Goal: Information Seeking & Learning: Check status

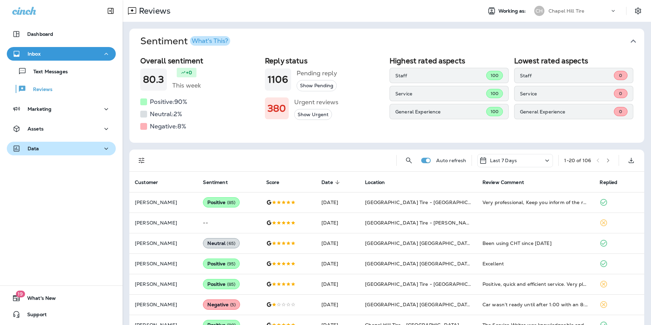
click at [43, 146] on div "Data" at bounding box center [61, 148] width 98 height 9
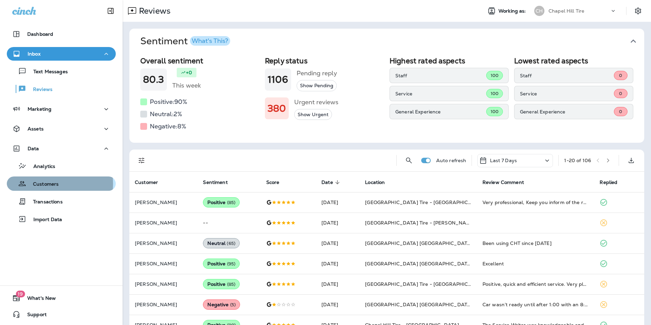
click at [40, 184] on p "Customers" at bounding box center [42, 184] width 32 height 6
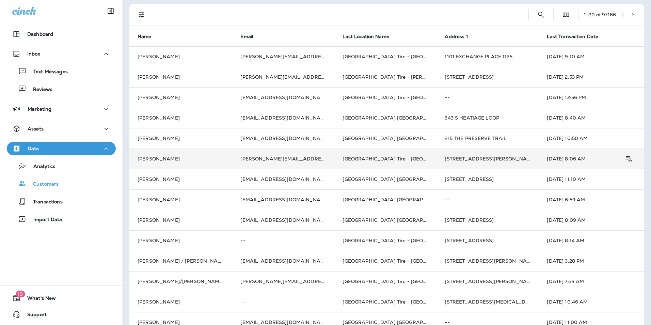
scroll to position [68, 0]
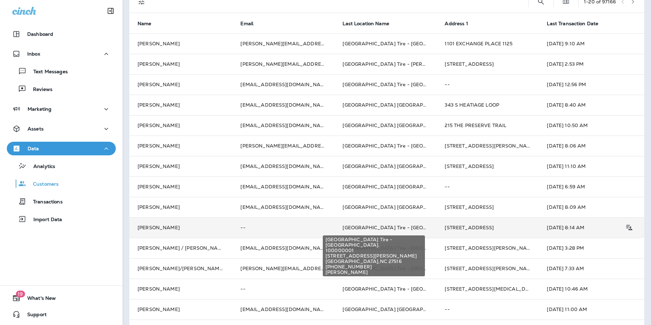
click at [386, 229] on span "[GEOGRAPHIC_DATA] Tire - [GEOGRAPHIC_DATA]." at bounding box center [404, 227] width 123 height 6
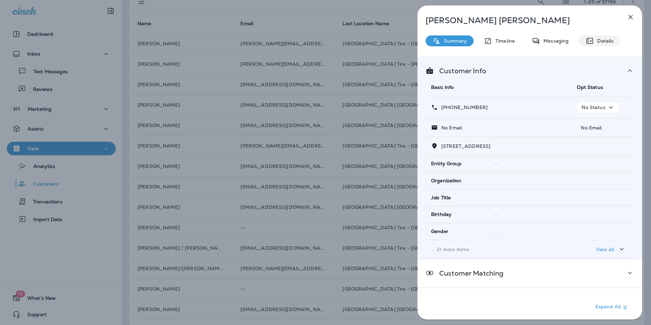
click at [605, 38] on p "Details" at bounding box center [604, 40] width 20 height 5
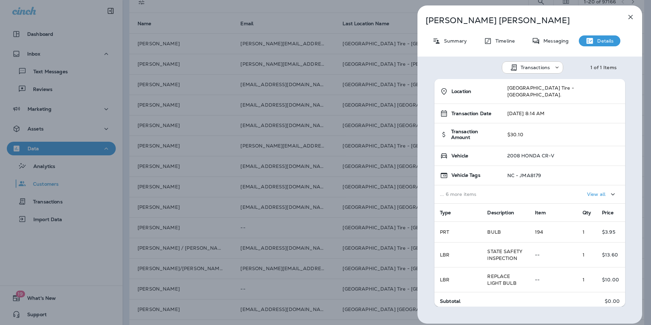
click at [629, 16] on icon "button" at bounding box center [631, 17] width 4 height 4
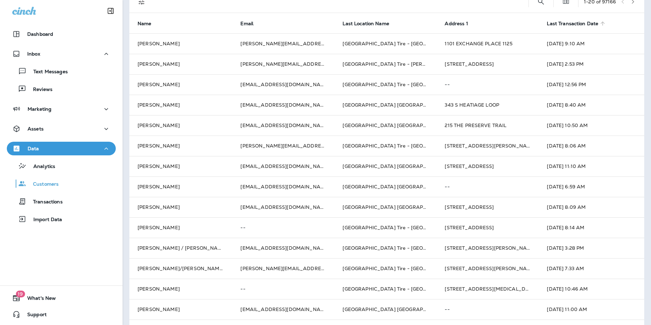
click at [600, 22] on icon at bounding box center [603, 23] width 6 height 6
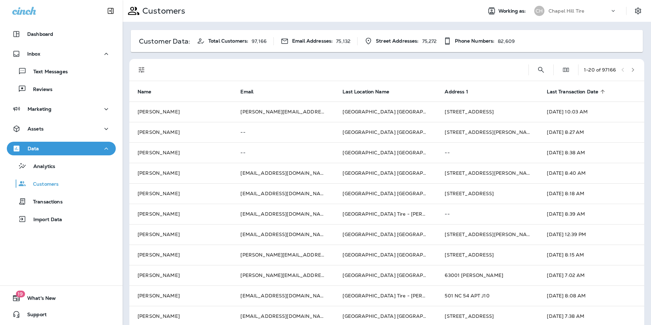
click at [601, 92] on icon at bounding box center [603, 92] width 4 height 4
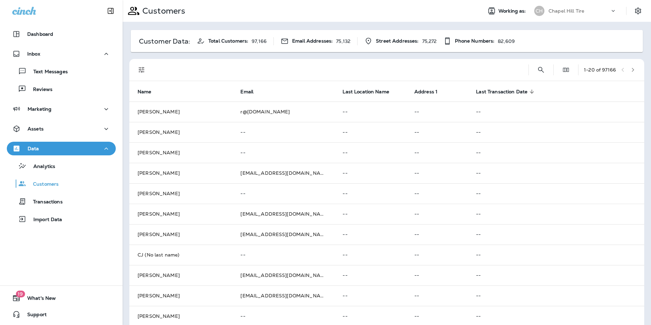
click at [631, 68] on icon "button" at bounding box center [633, 69] width 5 height 5
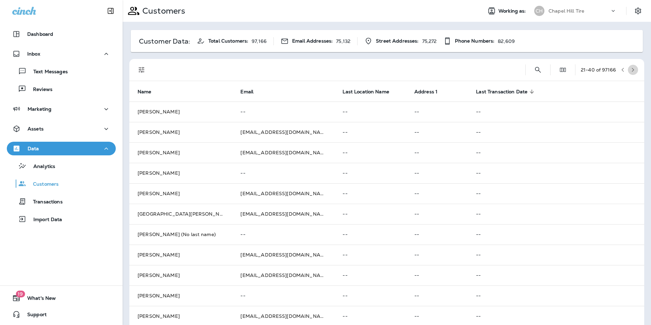
click at [631, 68] on icon "button" at bounding box center [633, 69] width 5 height 5
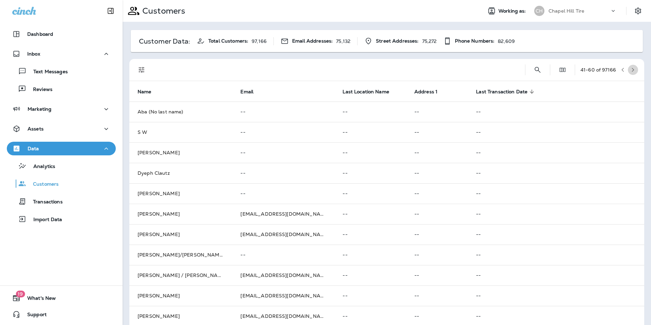
click at [631, 70] on icon "button" at bounding box center [633, 69] width 5 height 5
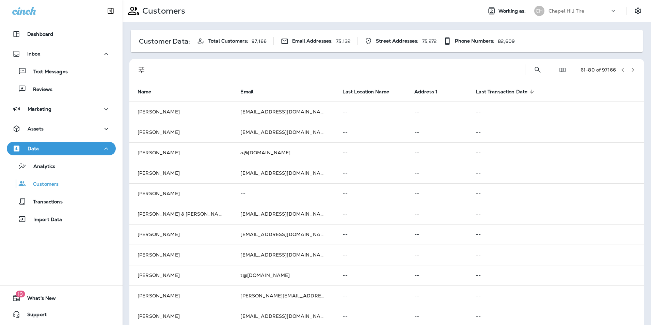
click at [631, 71] on icon "button" at bounding box center [633, 69] width 5 height 5
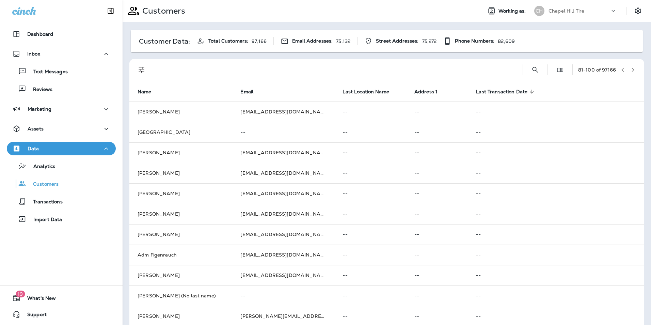
click at [631, 71] on icon "button" at bounding box center [633, 69] width 5 height 5
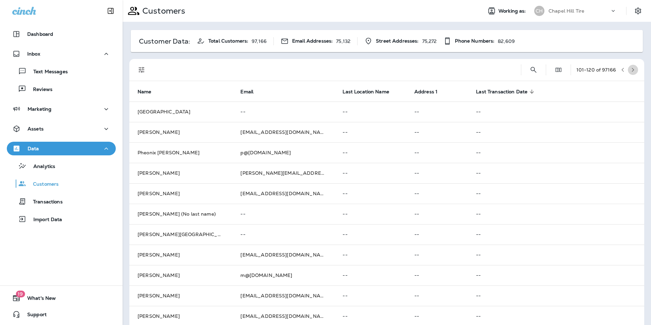
click at [631, 71] on icon "button" at bounding box center [633, 69] width 5 height 5
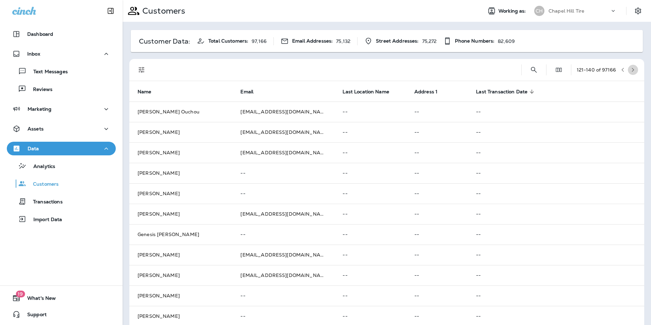
click at [631, 71] on icon "button" at bounding box center [633, 69] width 5 height 5
click at [631, 68] on icon "button" at bounding box center [633, 69] width 5 height 5
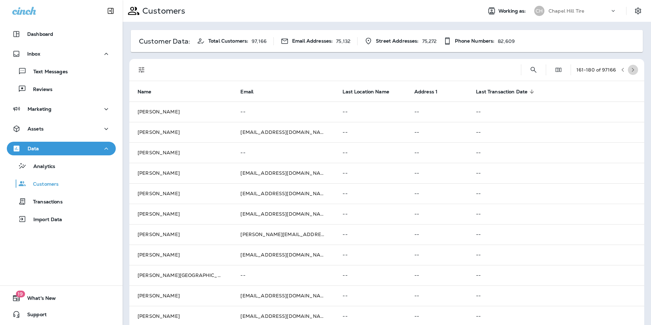
click at [631, 68] on icon "button" at bounding box center [633, 69] width 5 height 5
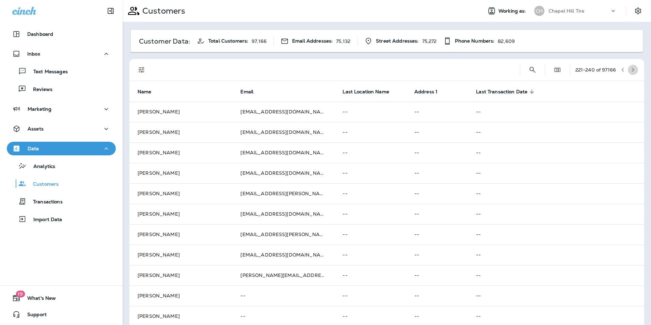
click at [631, 68] on icon "button" at bounding box center [633, 69] width 5 height 5
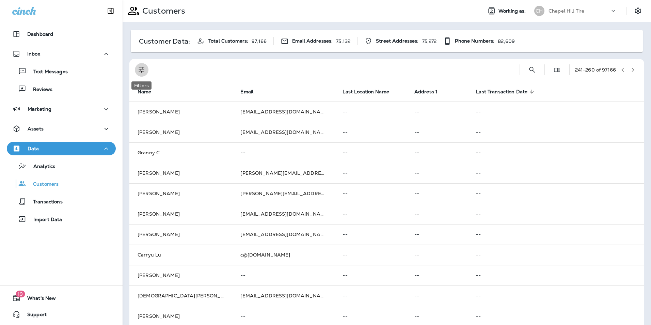
click at [141, 67] on icon "Filters" at bounding box center [142, 70] width 8 height 8
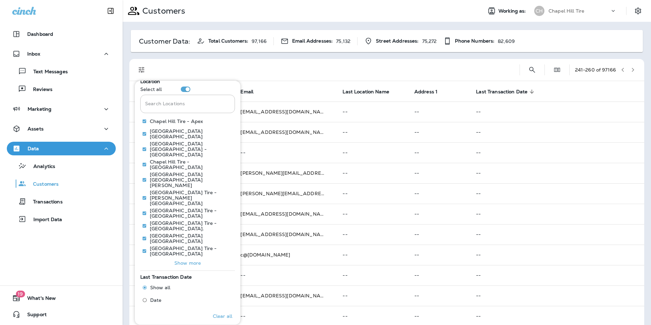
scroll to position [22, 0]
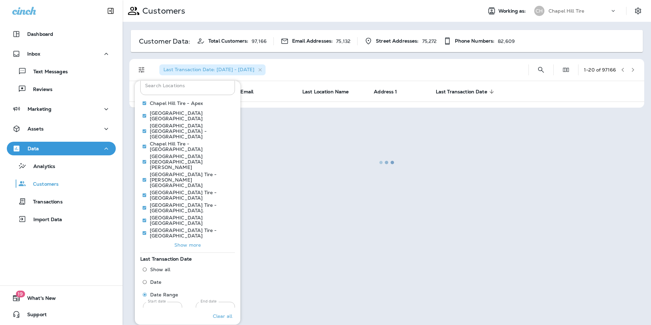
scroll to position [40, 0]
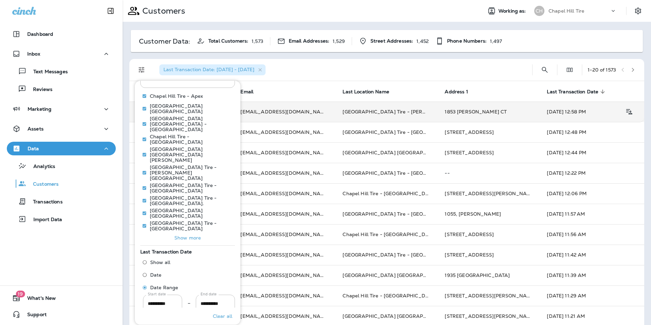
click at [498, 101] on td "1853 [PERSON_NAME] CT" at bounding box center [488, 111] width 102 height 20
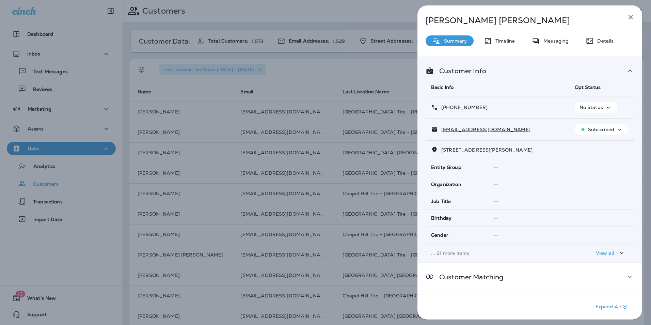
click at [630, 17] on icon "button" at bounding box center [631, 17] width 4 height 4
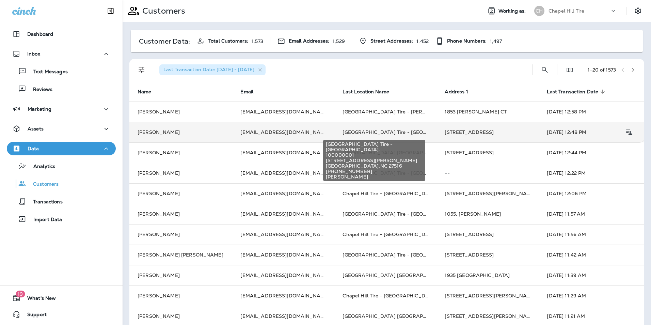
click at [392, 131] on span "[GEOGRAPHIC_DATA] Tire - [GEOGRAPHIC_DATA]." at bounding box center [404, 132] width 123 height 6
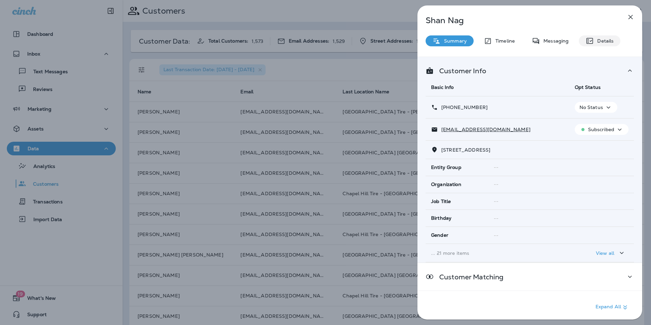
click at [604, 37] on div "Details" at bounding box center [600, 40] width 42 height 11
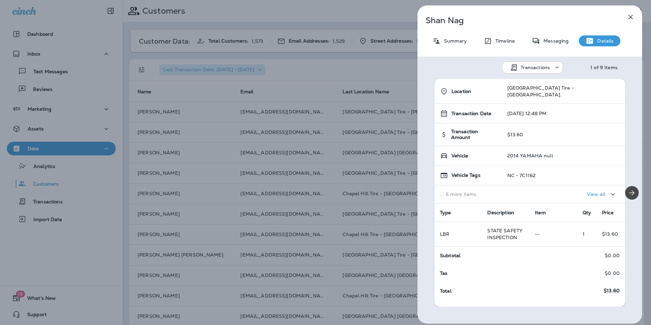
click at [631, 15] on icon "button" at bounding box center [631, 17] width 8 height 8
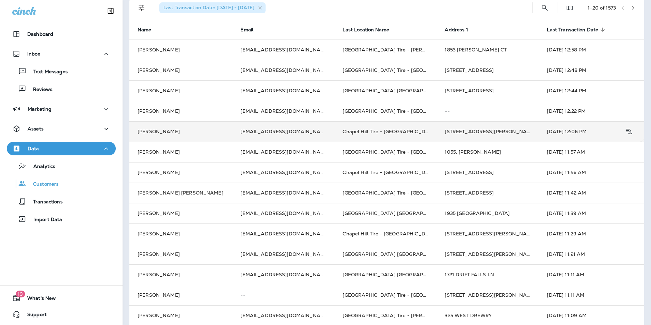
scroll to position [192, 0]
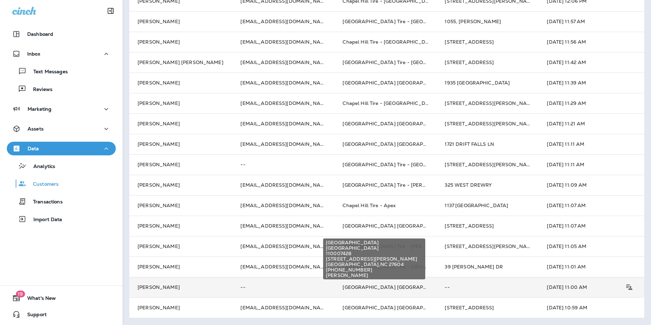
click at [381, 288] on span "[GEOGRAPHIC_DATA] [GEOGRAPHIC_DATA]" at bounding box center [396, 287] width 107 height 6
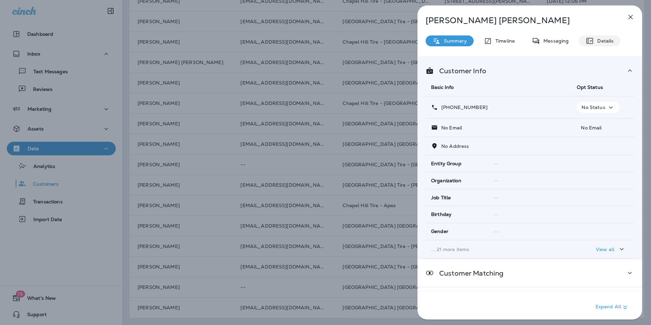
click at [599, 41] on p "Details" at bounding box center [604, 40] width 20 height 5
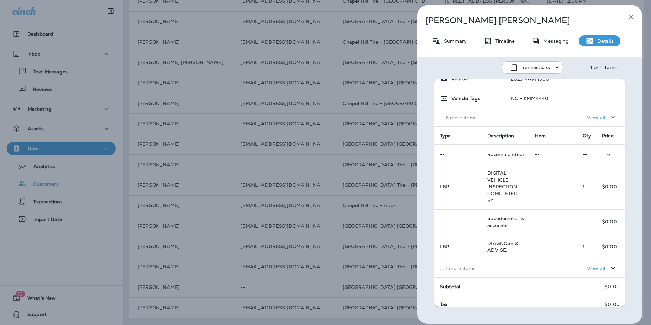
scroll to position [93, 0]
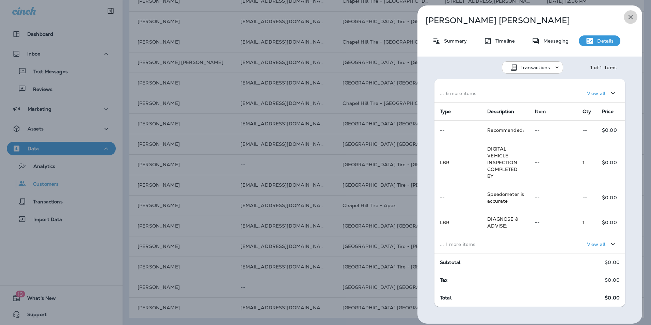
click at [633, 18] on icon "button" at bounding box center [631, 17] width 8 height 8
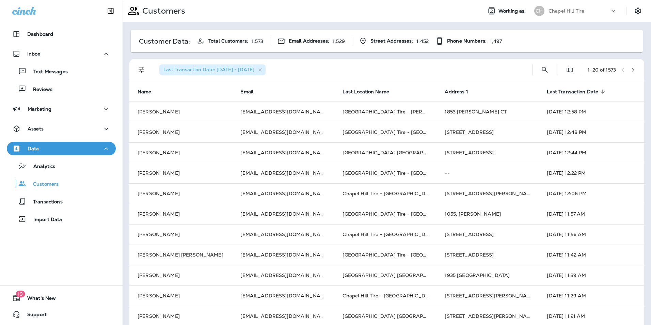
click at [631, 72] on icon "button" at bounding box center [633, 69] width 5 height 5
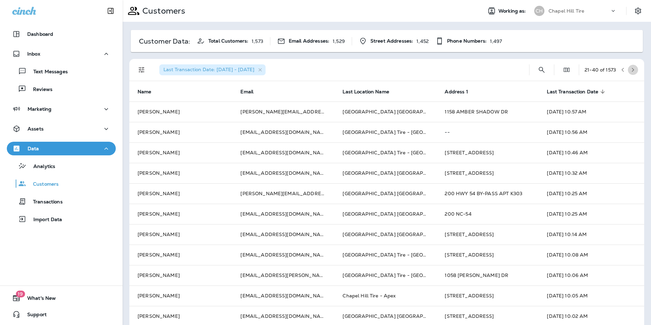
click at [628, 70] on button "button" at bounding box center [633, 70] width 10 height 10
